Goal: Information Seeking & Learning: Learn about a topic

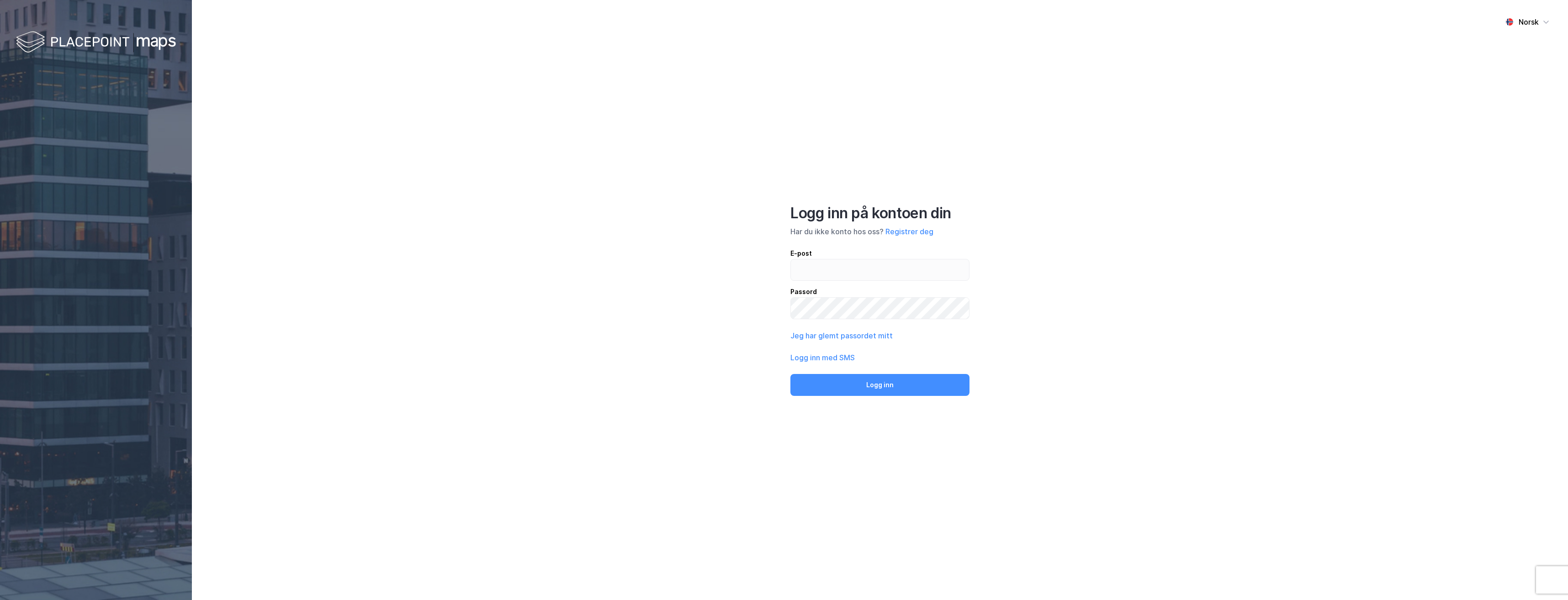
click at [898, 279] on input "email" at bounding box center [880, 270] width 178 height 21
click at [791, 374] on button "Logg inn" at bounding box center [880, 385] width 179 height 22
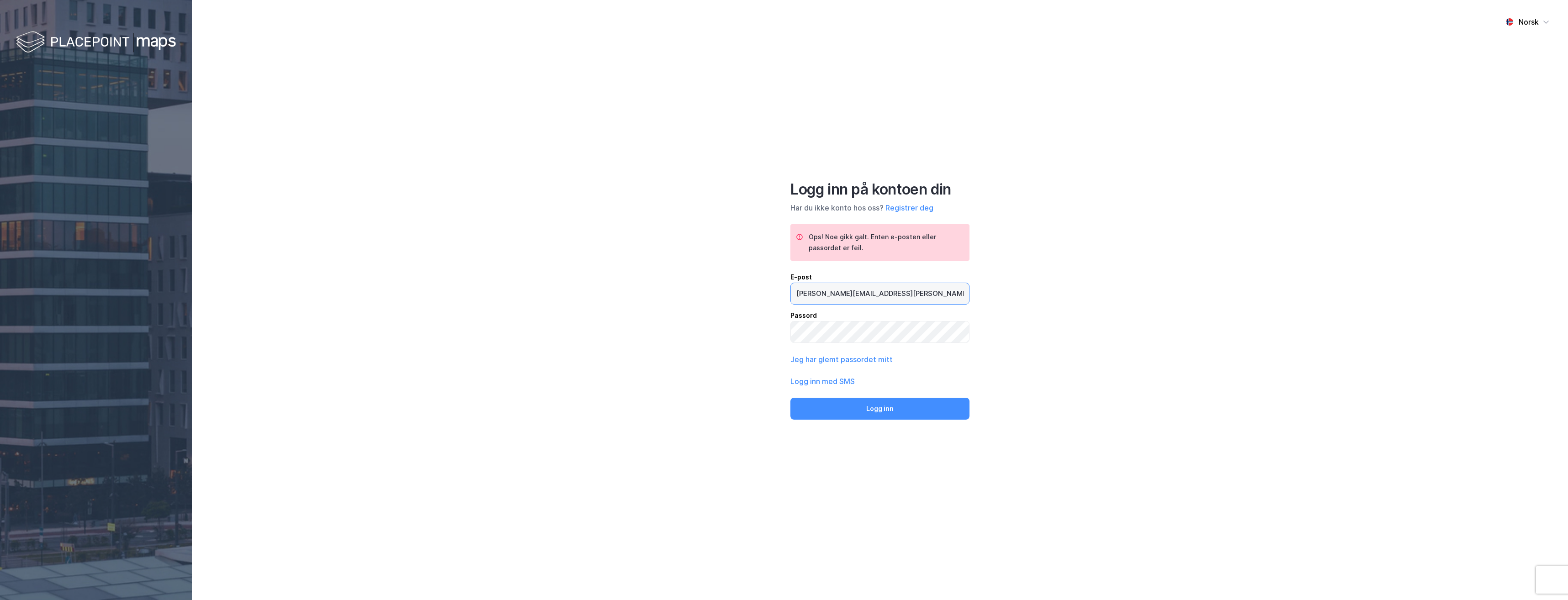
click at [828, 301] on input "[PERSON_NAME][EMAIL_ADDRESS][PERSON_NAME][DOMAIN_NAME]" at bounding box center [880, 293] width 178 height 21
type input "[EMAIL_ADDRESS][DOMAIN_NAME]"
click at [791, 398] on button "Logg inn" at bounding box center [880, 409] width 179 height 22
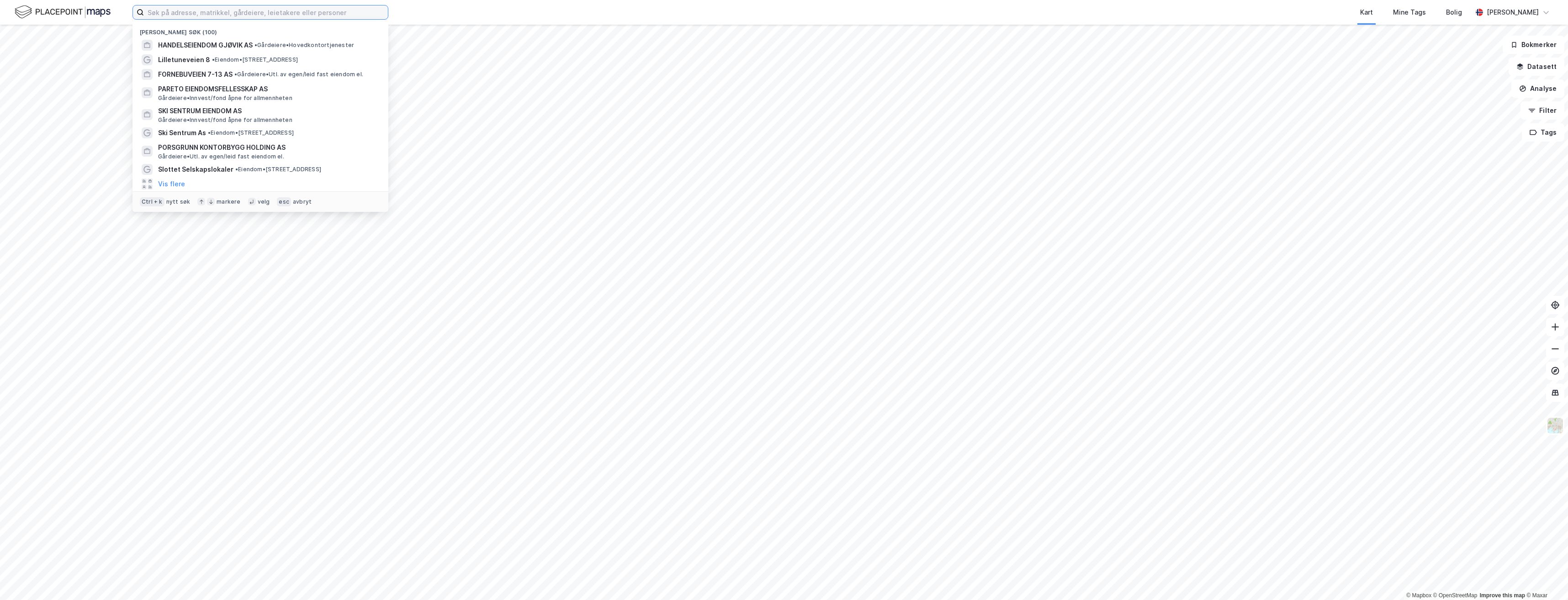
click at [309, 15] on input at bounding box center [265, 12] width 244 height 14
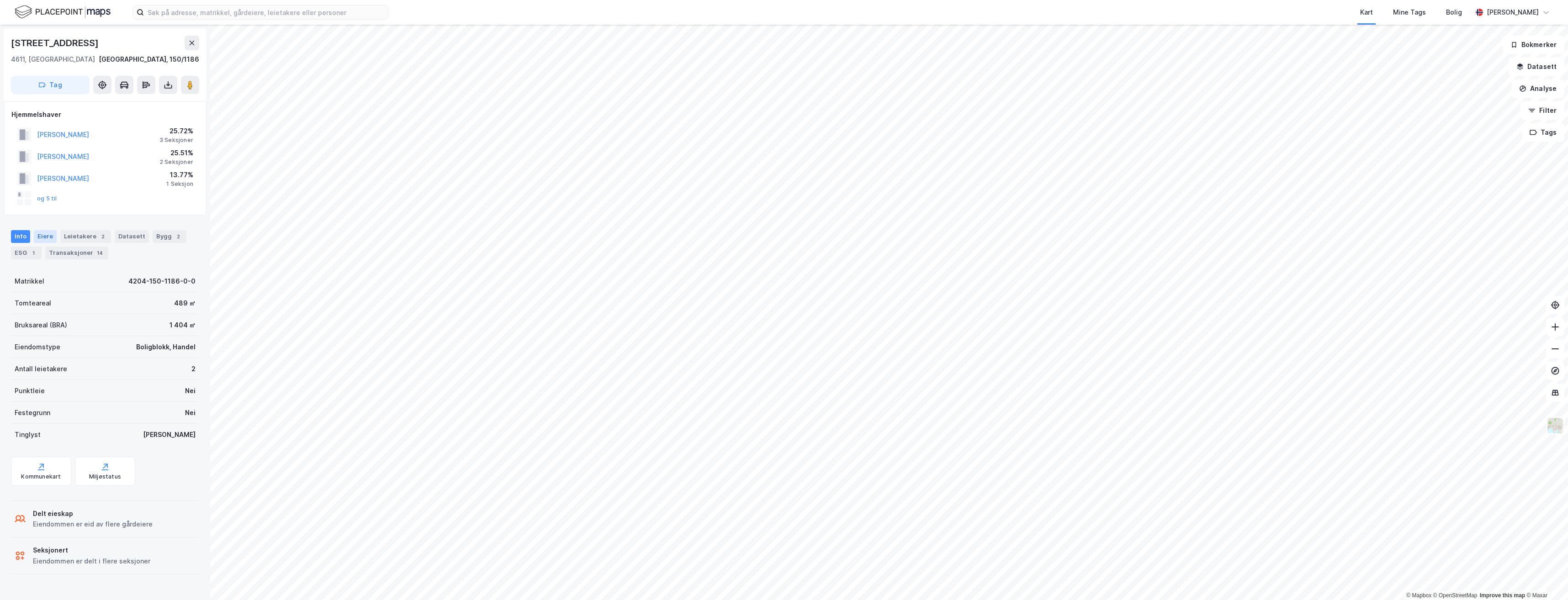
click at [50, 234] on div "Eiere" at bounding box center [46, 236] width 23 height 13
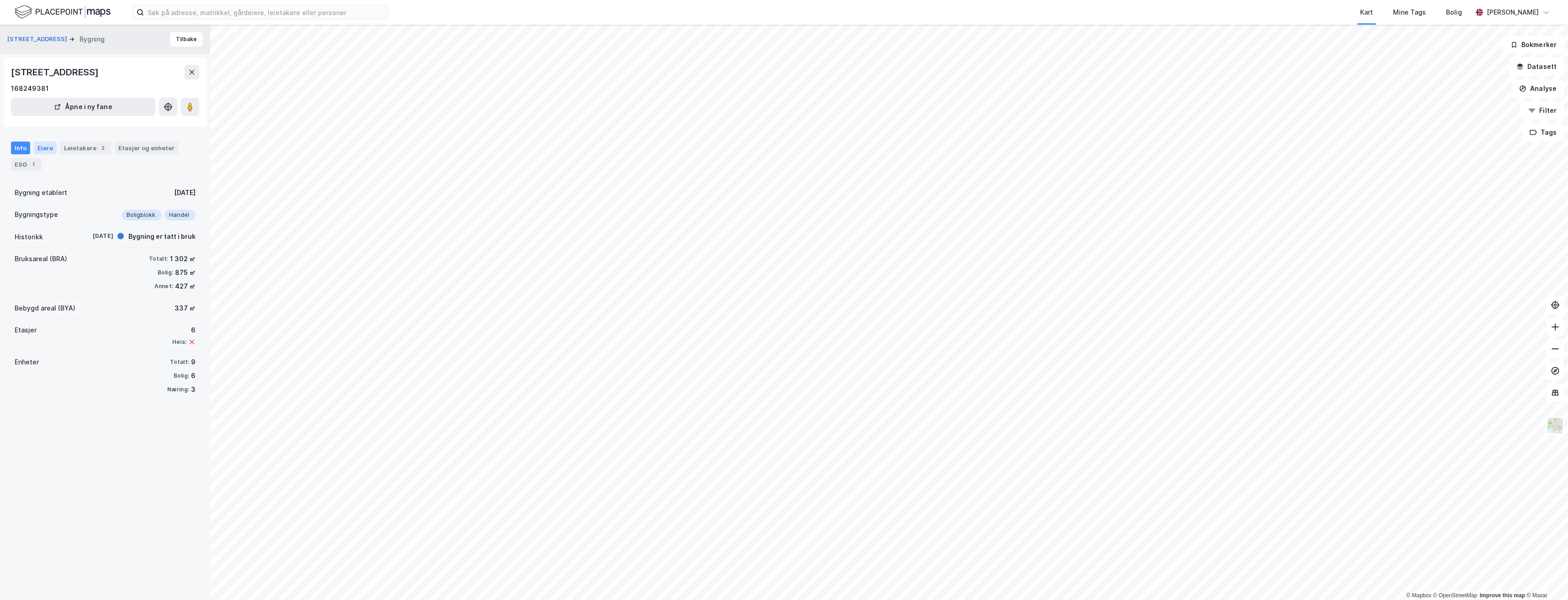
click at [42, 147] on div "Eiere" at bounding box center [46, 148] width 23 height 13
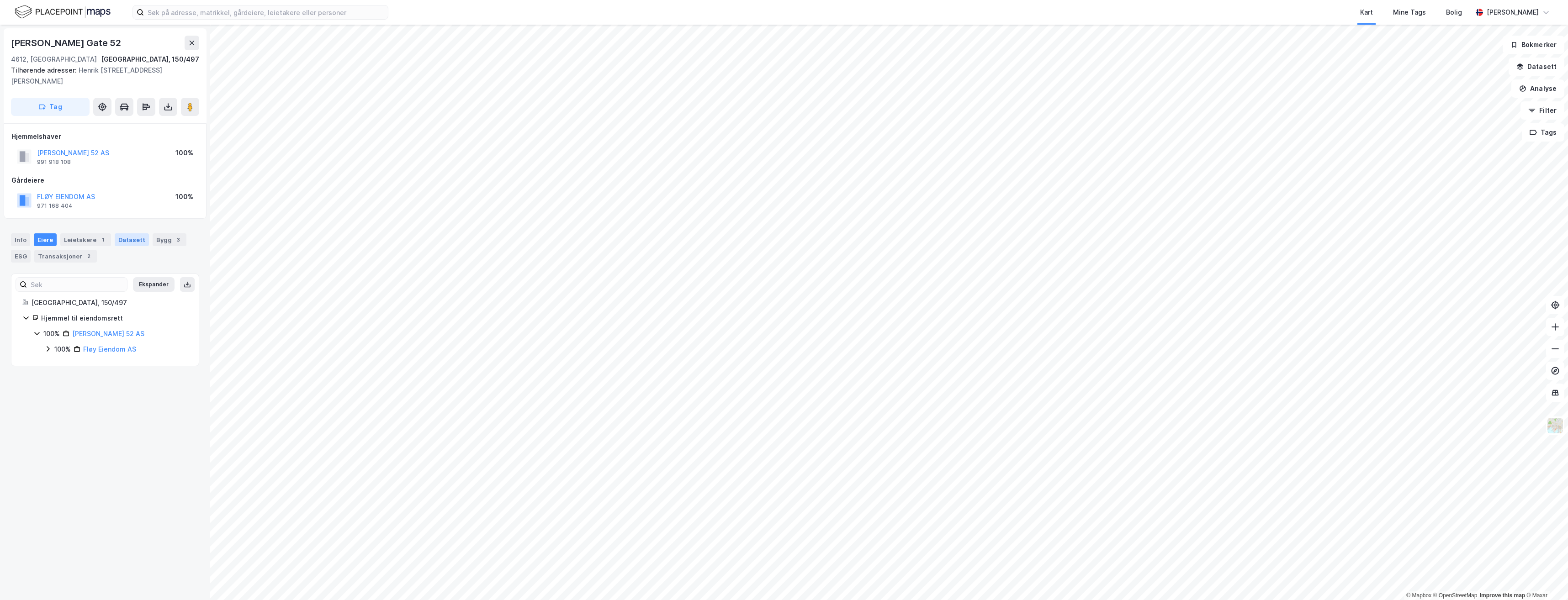
click at [117, 237] on div "Datasett" at bounding box center [131, 240] width 34 height 13
click at [164, 239] on div "Bygg 3" at bounding box center [170, 240] width 34 height 13
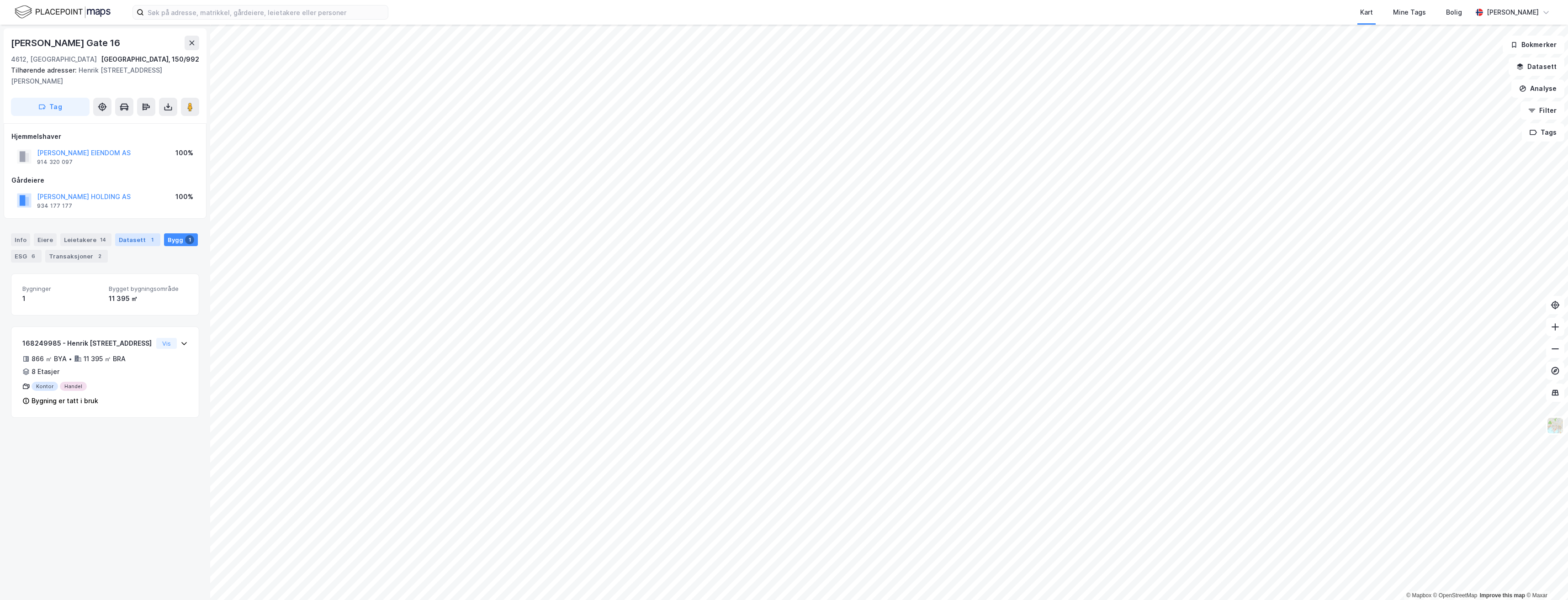
click at [124, 236] on div "Datasett 1" at bounding box center [138, 240] width 45 height 13
click at [150, 301] on div "Lokale Sparebanker Pant Pant" at bounding box center [105, 292] width 187 height 37
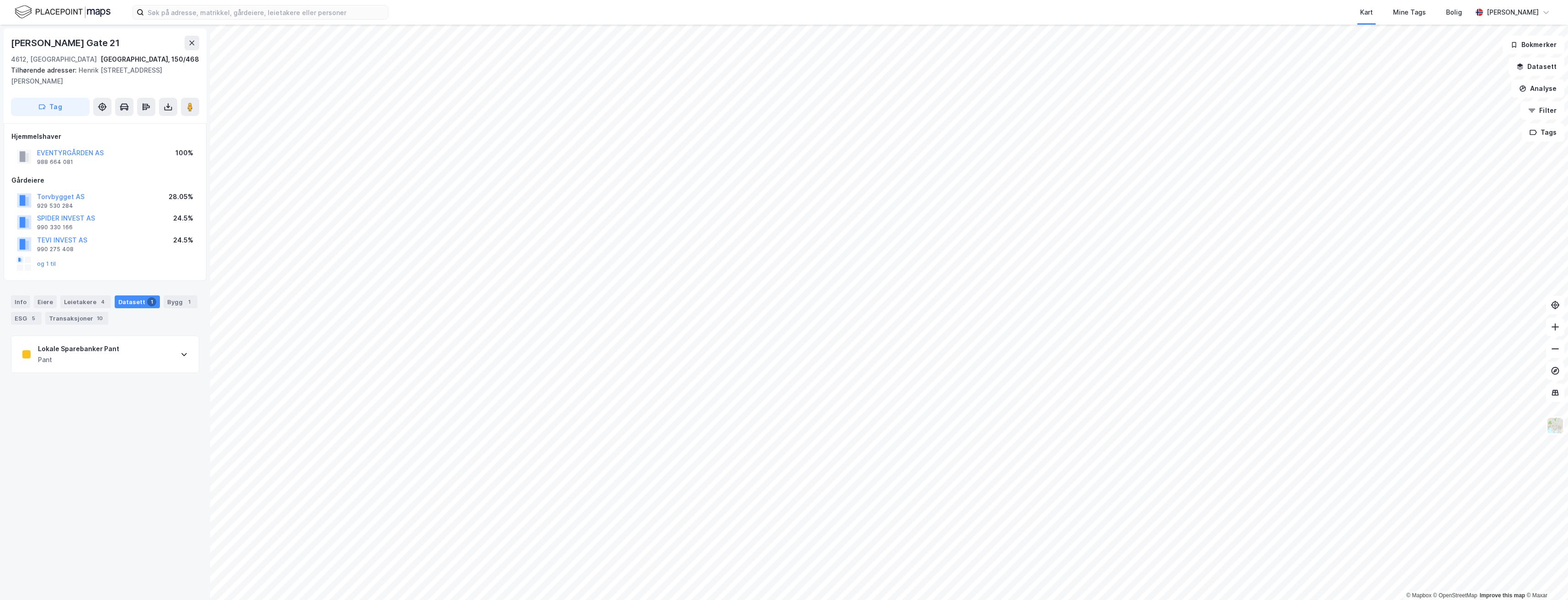
click at [131, 359] on div "Lokale Sparebanker Pant Pant" at bounding box center [105, 354] width 187 height 37
click at [0, 0] on button "Torvbygget AS" at bounding box center [0, 0] width 0 height 0
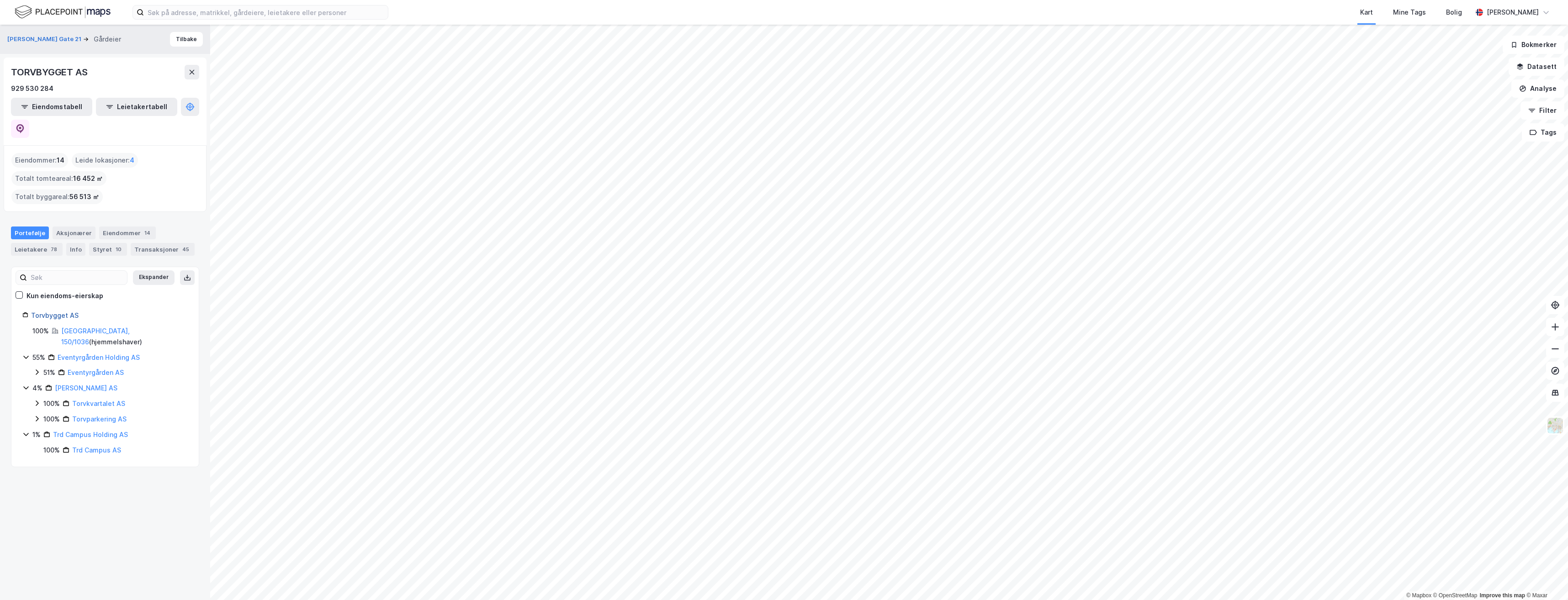
click at [71, 312] on link "Torvbygget AS" at bounding box center [55, 315] width 47 height 8
click at [68, 312] on link "Torvbygget AS" at bounding box center [55, 315] width 47 height 8
click at [63, 312] on link "Torvbygget AS" at bounding box center [55, 315] width 47 height 8
click at [134, 226] on div "Eiendommer 14" at bounding box center [127, 232] width 57 height 13
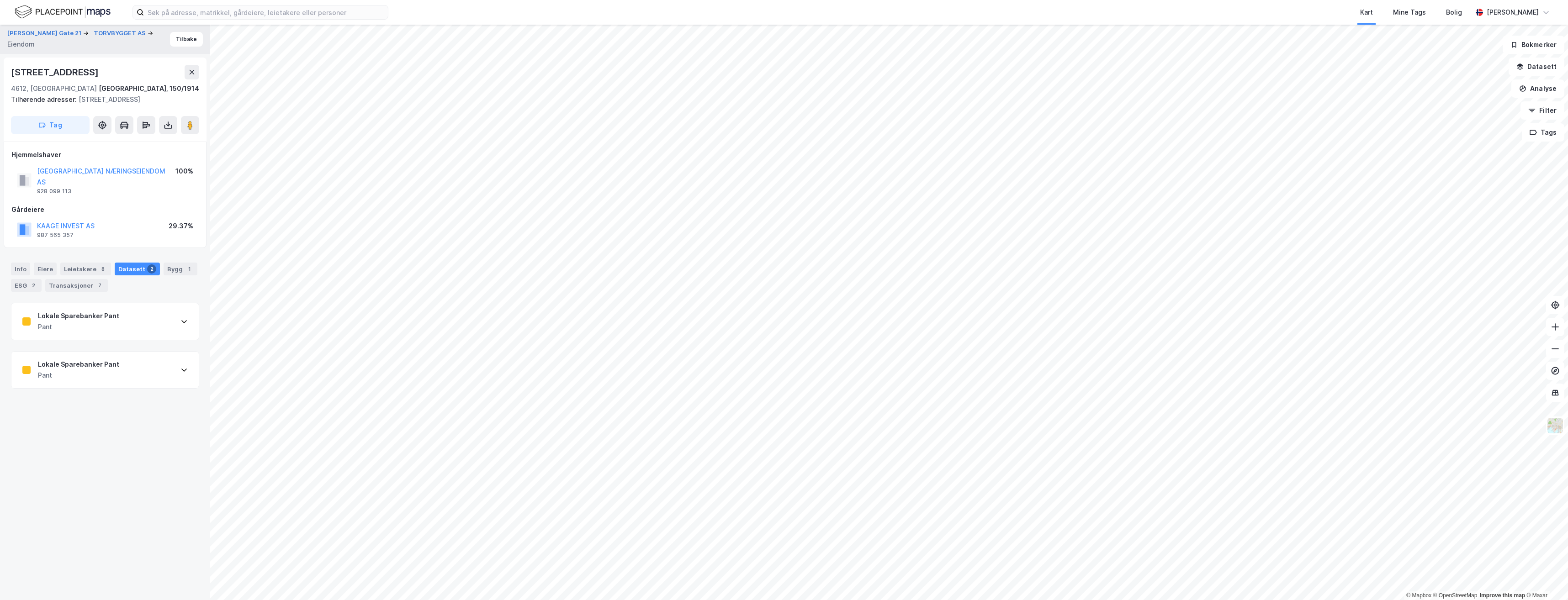
click at [144, 325] on div "Lokale Sparebanker Pant Pant" at bounding box center [105, 321] width 187 height 37
click at [135, 323] on div "Lokale Sparebanker Pant Pant" at bounding box center [105, 321] width 187 height 37
click at [51, 263] on div "Eiere" at bounding box center [46, 269] width 23 height 13
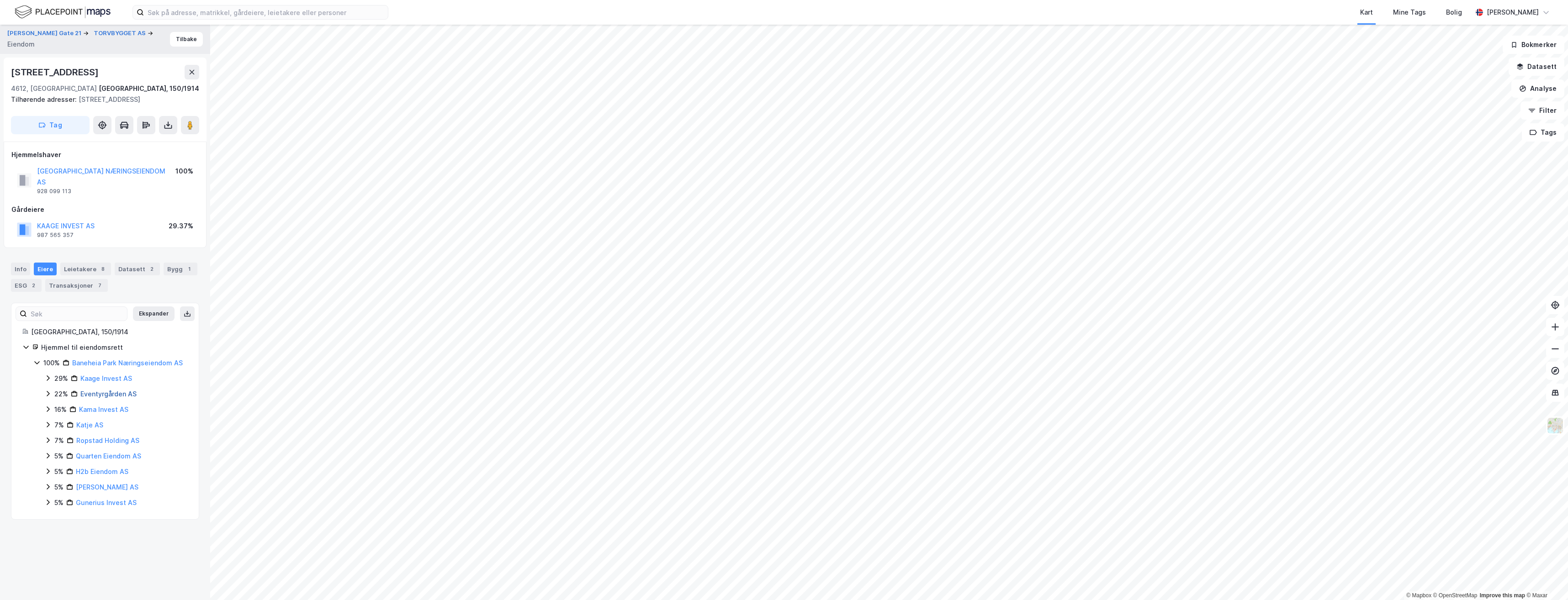
click at [127, 390] on link "Eventyrgården AS" at bounding box center [108, 394] width 56 height 8
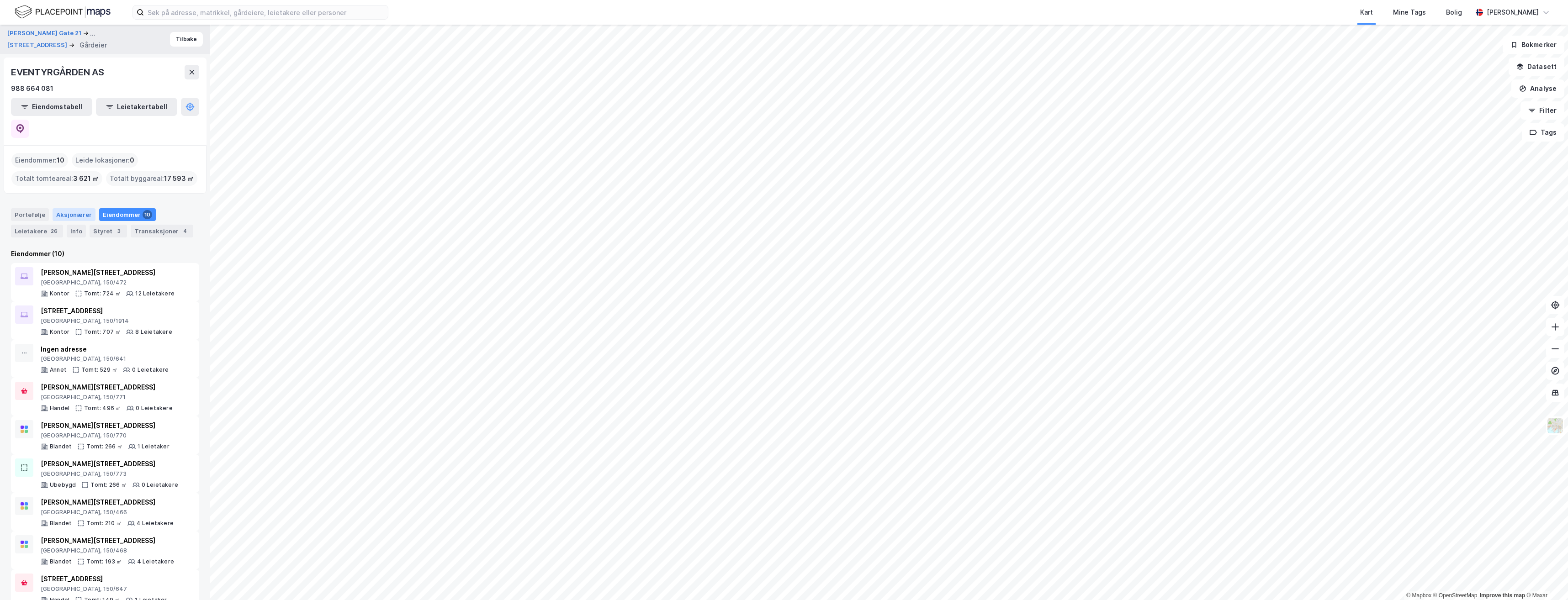
click at [64, 208] on div "Aksjonærer" at bounding box center [74, 214] width 43 height 13
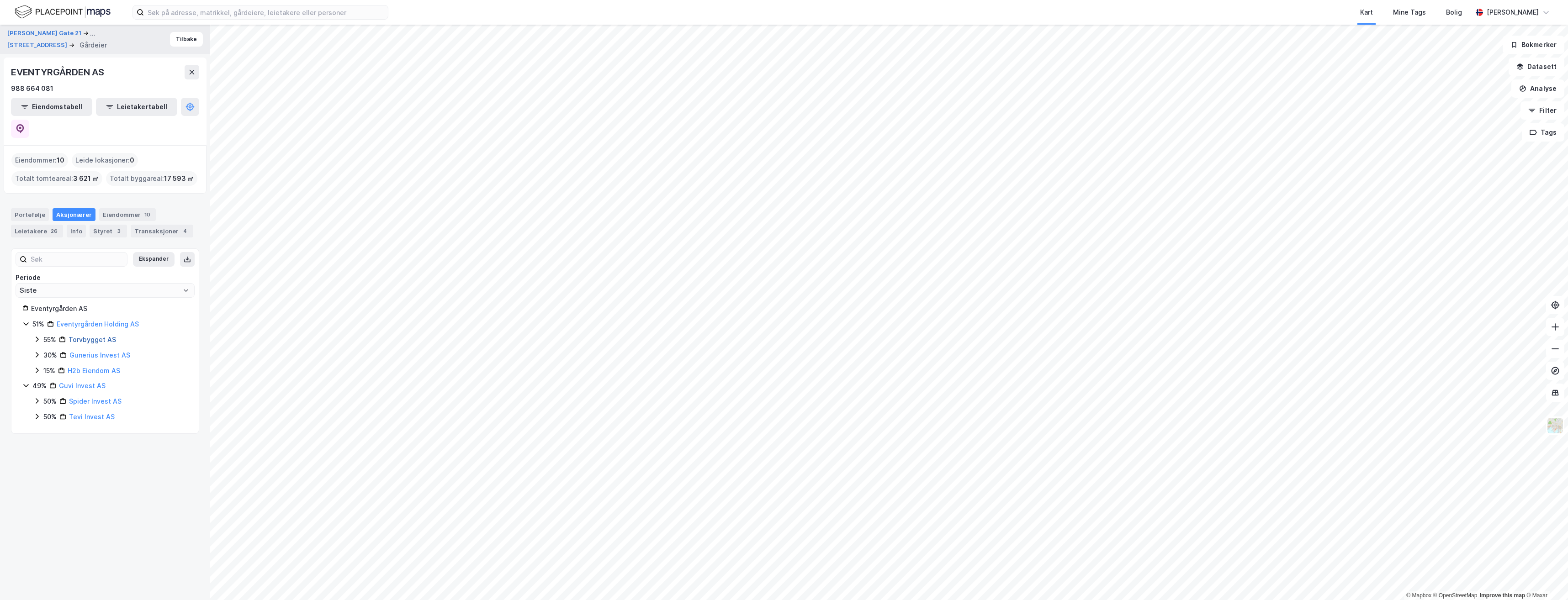
click at [103, 336] on link "Torvbygget AS" at bounding box center [93, 340] width 47 height 8
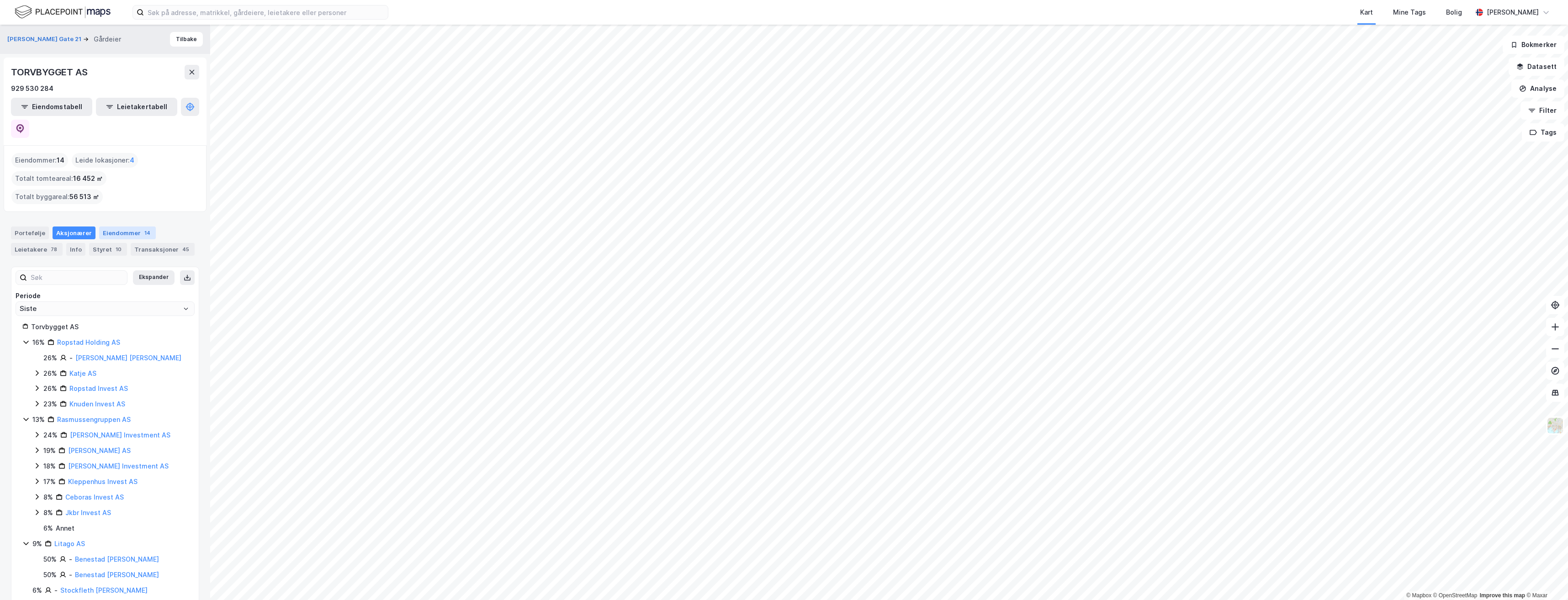
click at [112, 226] on div "Eiendommer 14" at bounding box center [127, 232] width 57 height 13
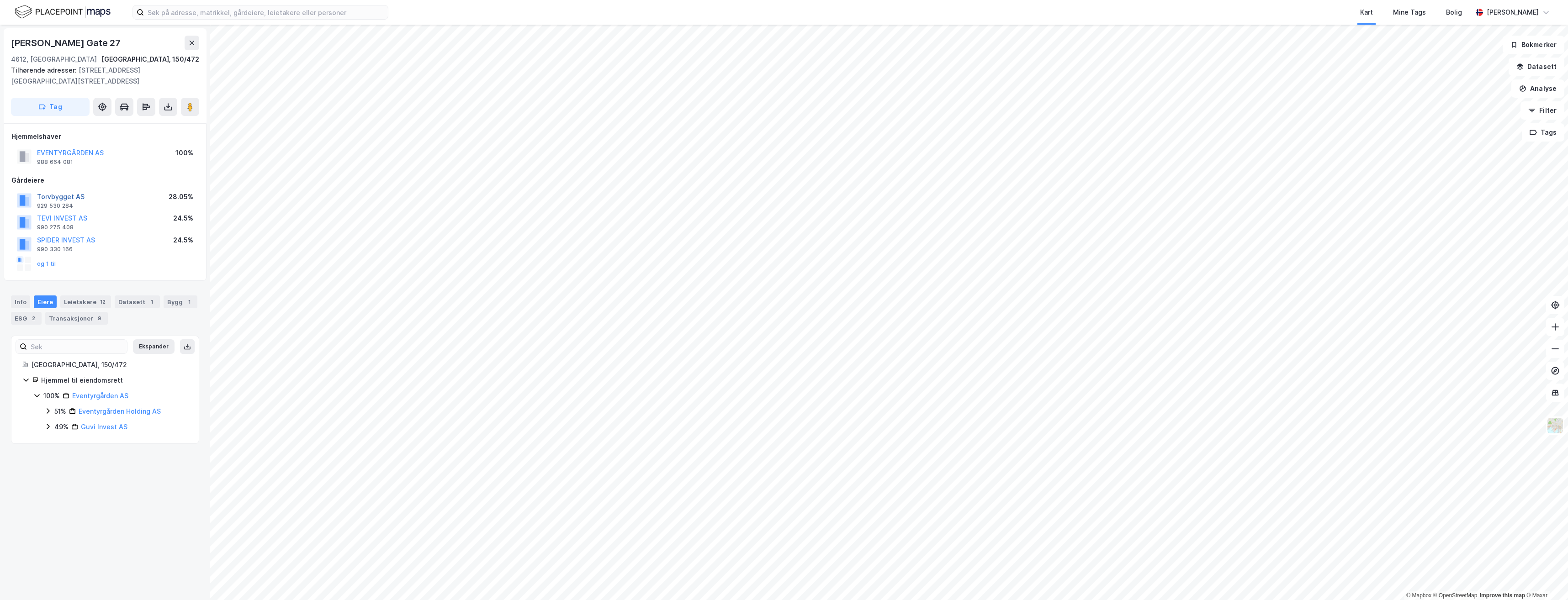
click at [0, 0] on button "Torvbygget AS" at bounding box center [0, 0] width 0 height 0
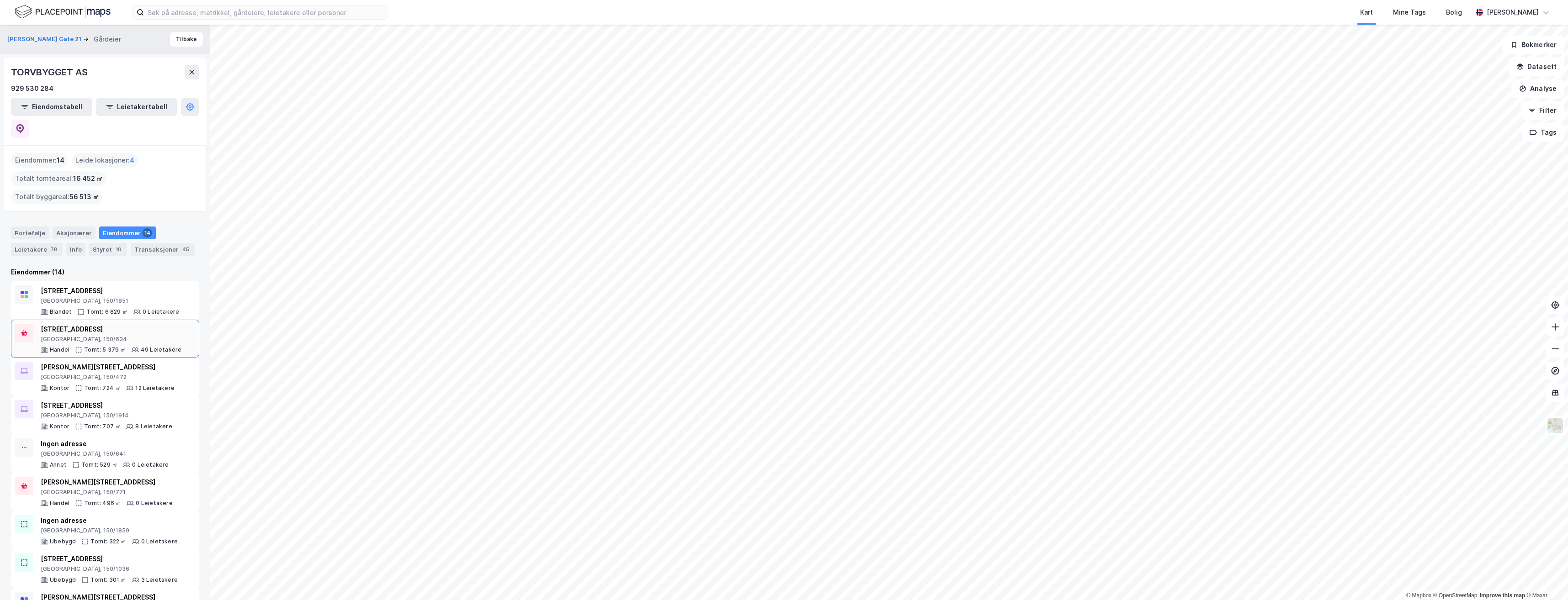
click at [164, 324] on div "[STREET_ADDRESS]" at bounding box center [111, 329] width 141 height 11
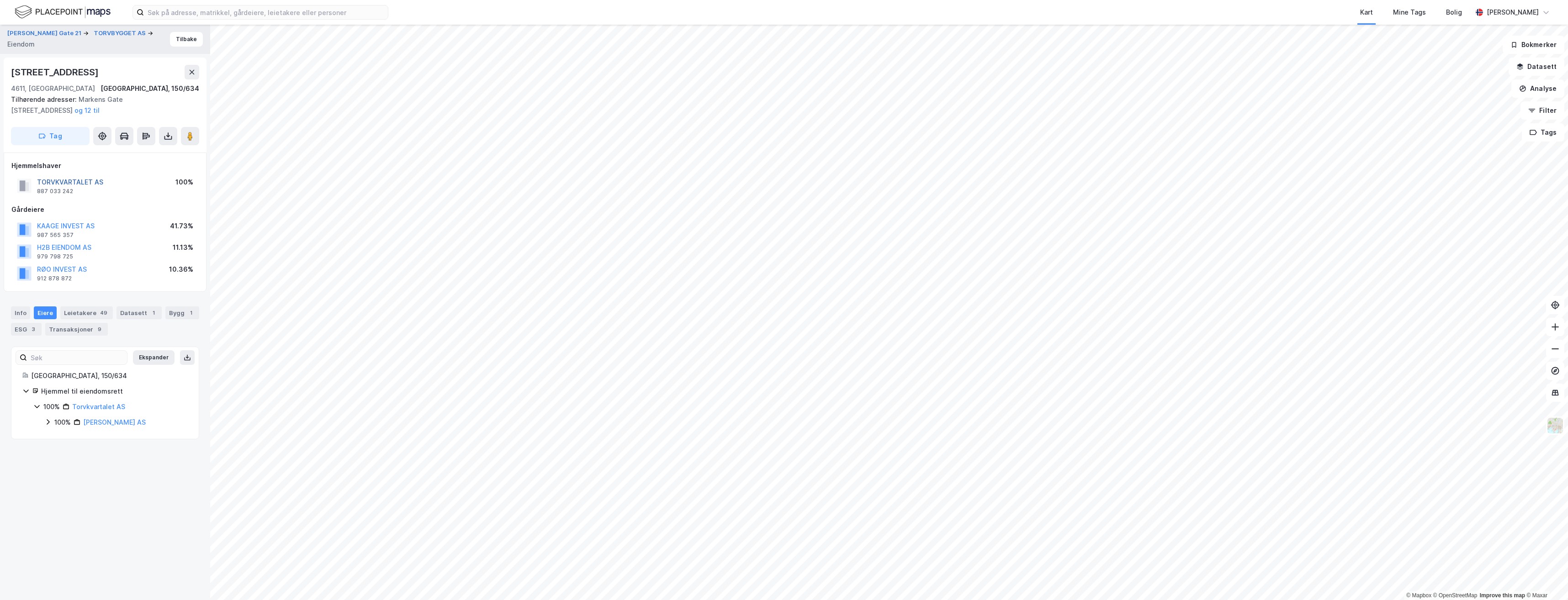
click at [0, 0] on button "TORVKVARTALET AS" at bounding box center [0, 0] width 0 height 0
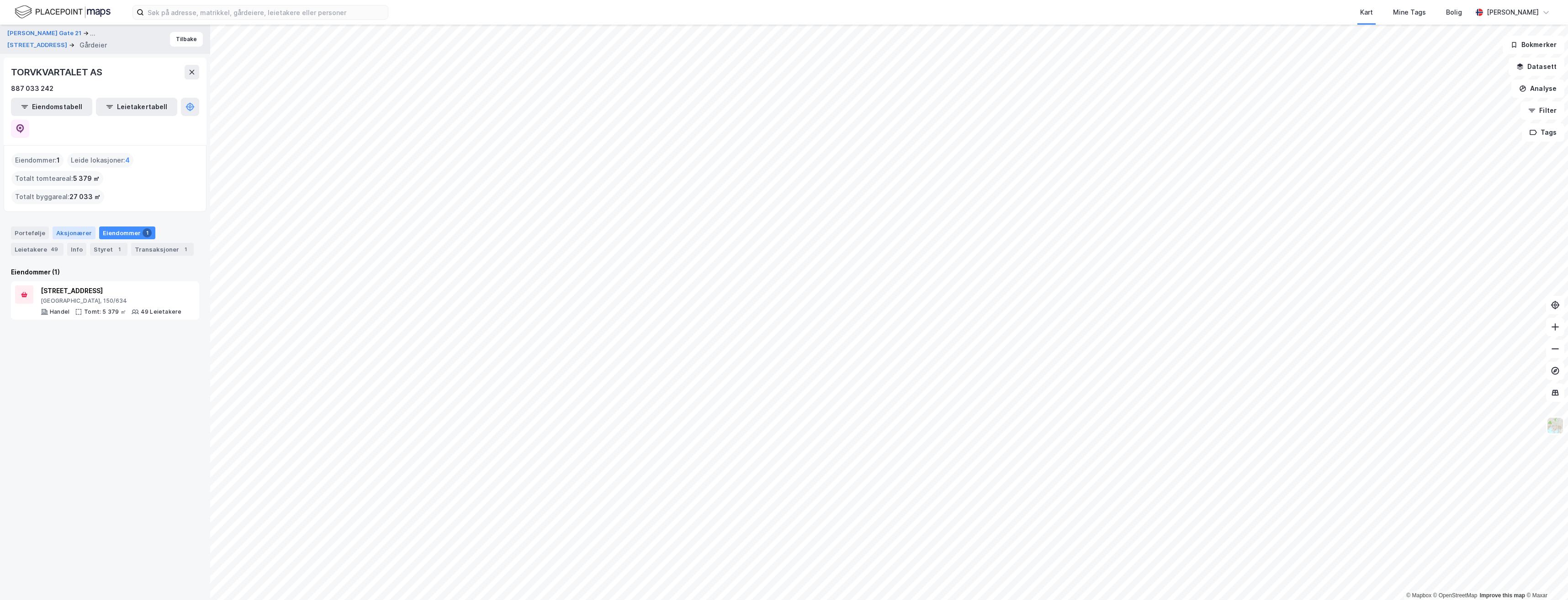
click at [74, 226] on div "Aksjonærer" at bounding box center [74, 232] width 43 height 13
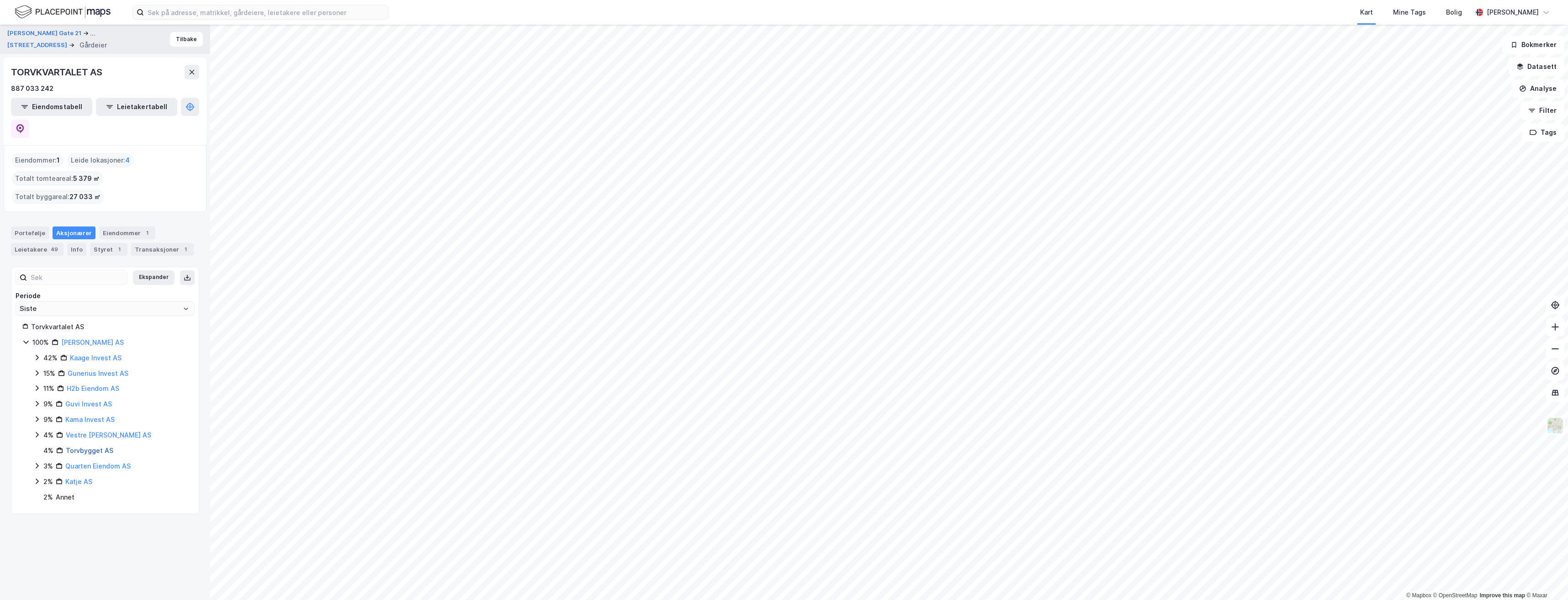
click at [96, 447] on link "Torvbygget AS" at bounding box center [89, 450] width 47 height 8
click at [130, 226] on div "Eiendommer 14" at bounding box center [127, 232] width 57 height 13
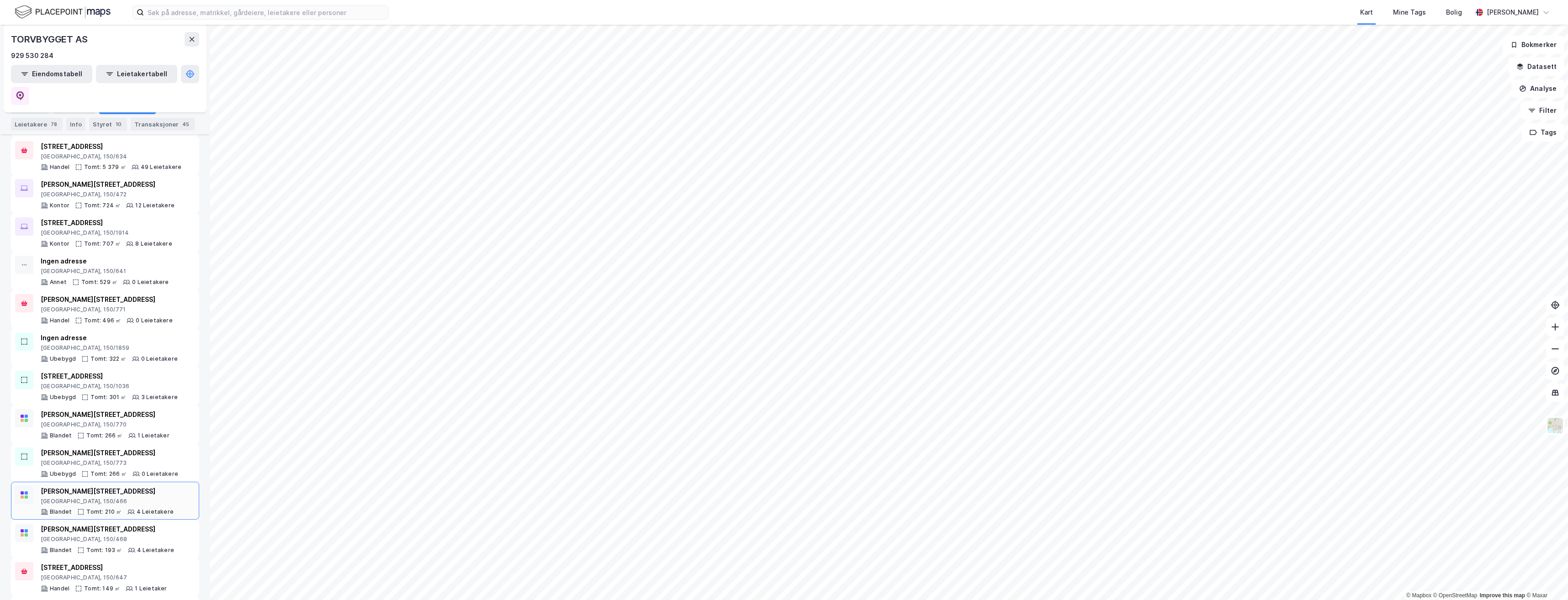
scroll to position [189, 0]
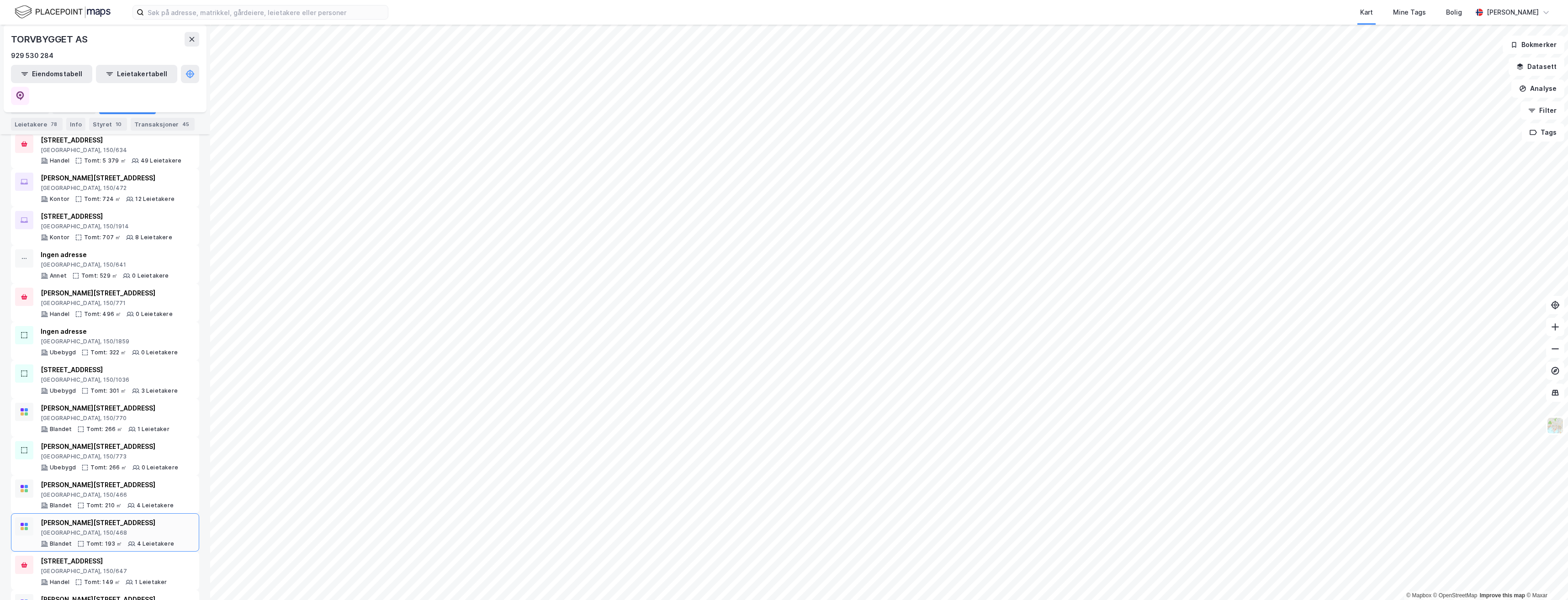
click at [138, 517] on div "[PERSON_NAME][STREET_ADDRESS]" at bounding box center [107, 523] width 133 height 11
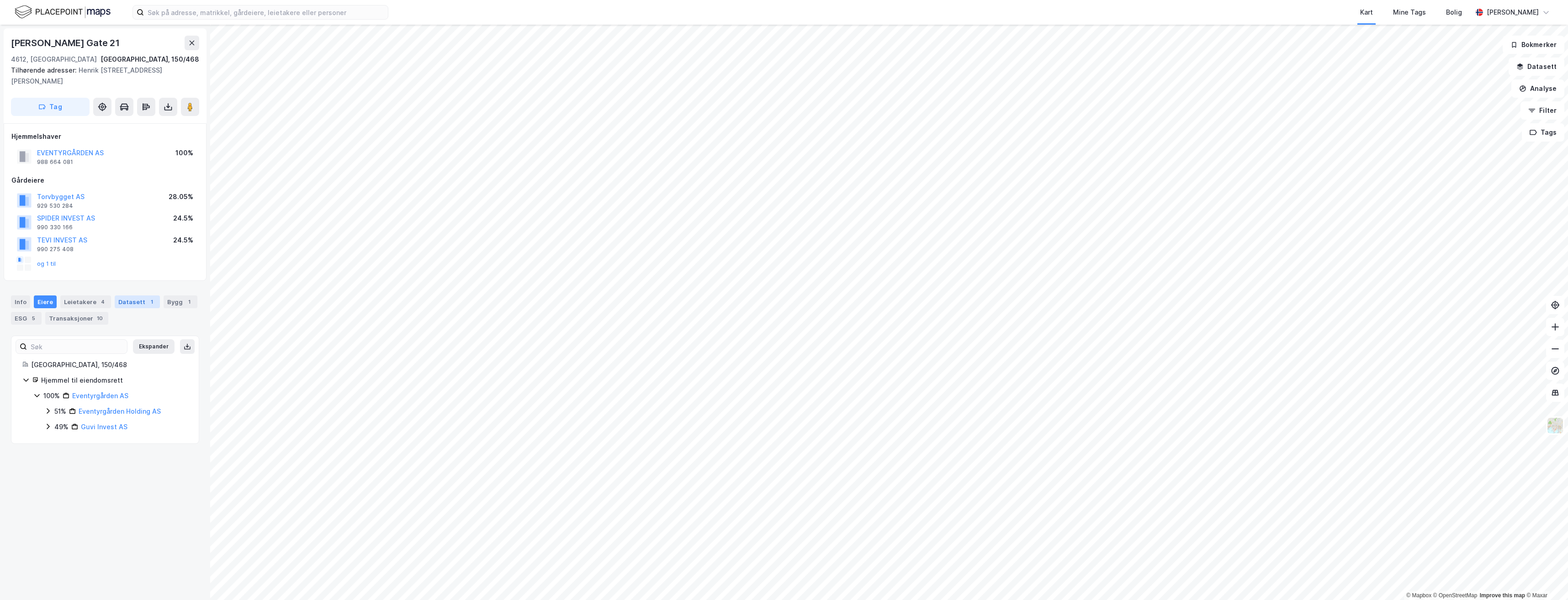
click at [124, 301] on div "Datasett 1" at bounding box center [137, 302] width 45 height 13
click at [111, 360] on div "Pant" at bounding box center [79, 360] width 82 height 11
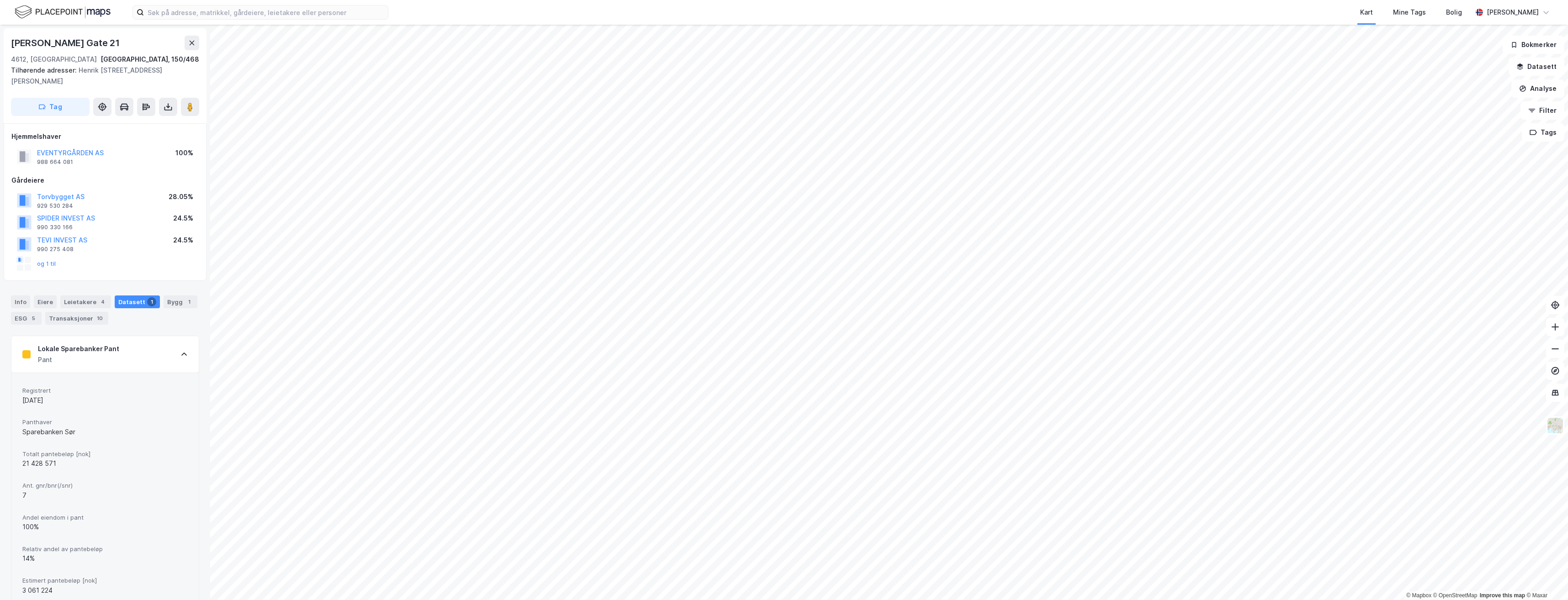
click at [95, 12] on img at bounding box center [63, 12] width 96 height 16
